Goal: Navigation & Orientation: Find specific page/section

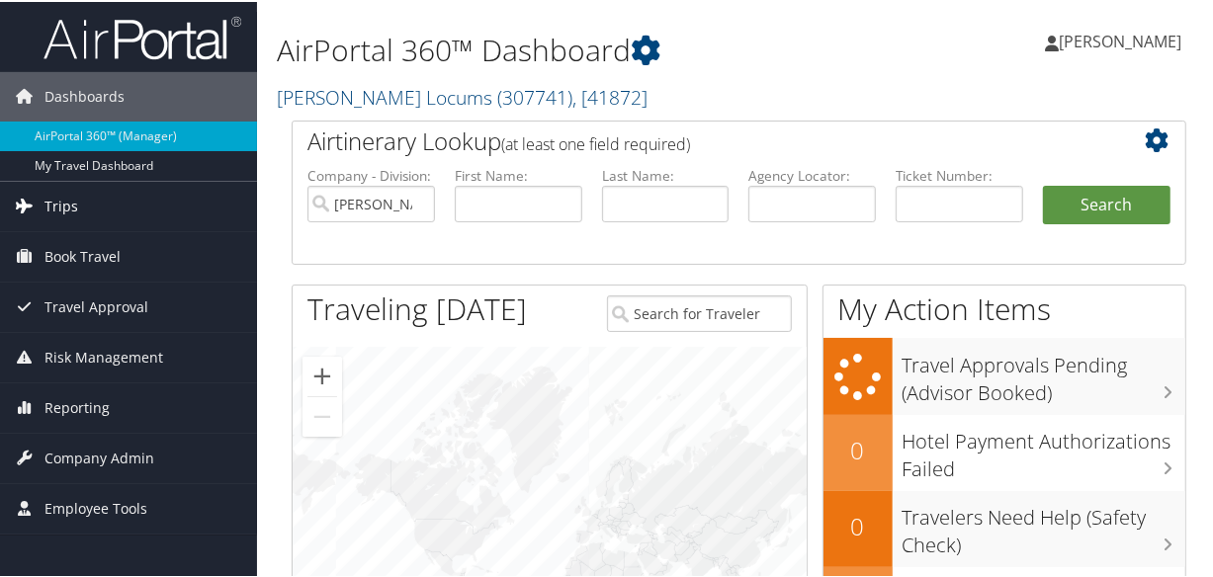
click at [82, 199] on link "Trips" at bounding box center [128, 204] width 257 height 49
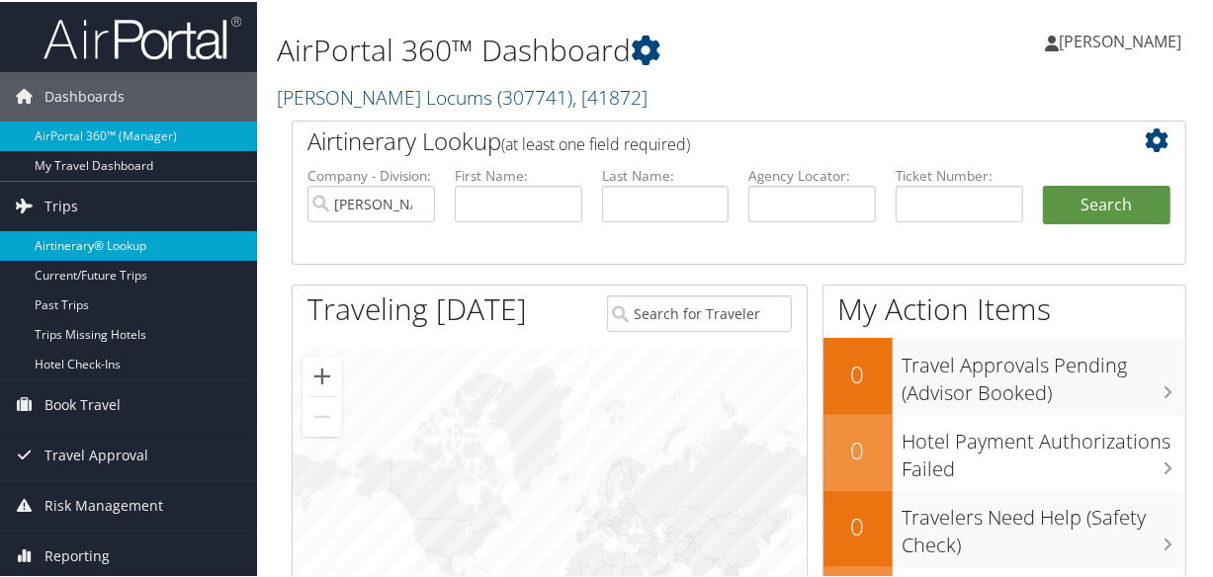
click at [122, 248] on link "Airtinerary® Lookup" at bounding box center [128, 244] width 257 height 30
